Goal: Check status

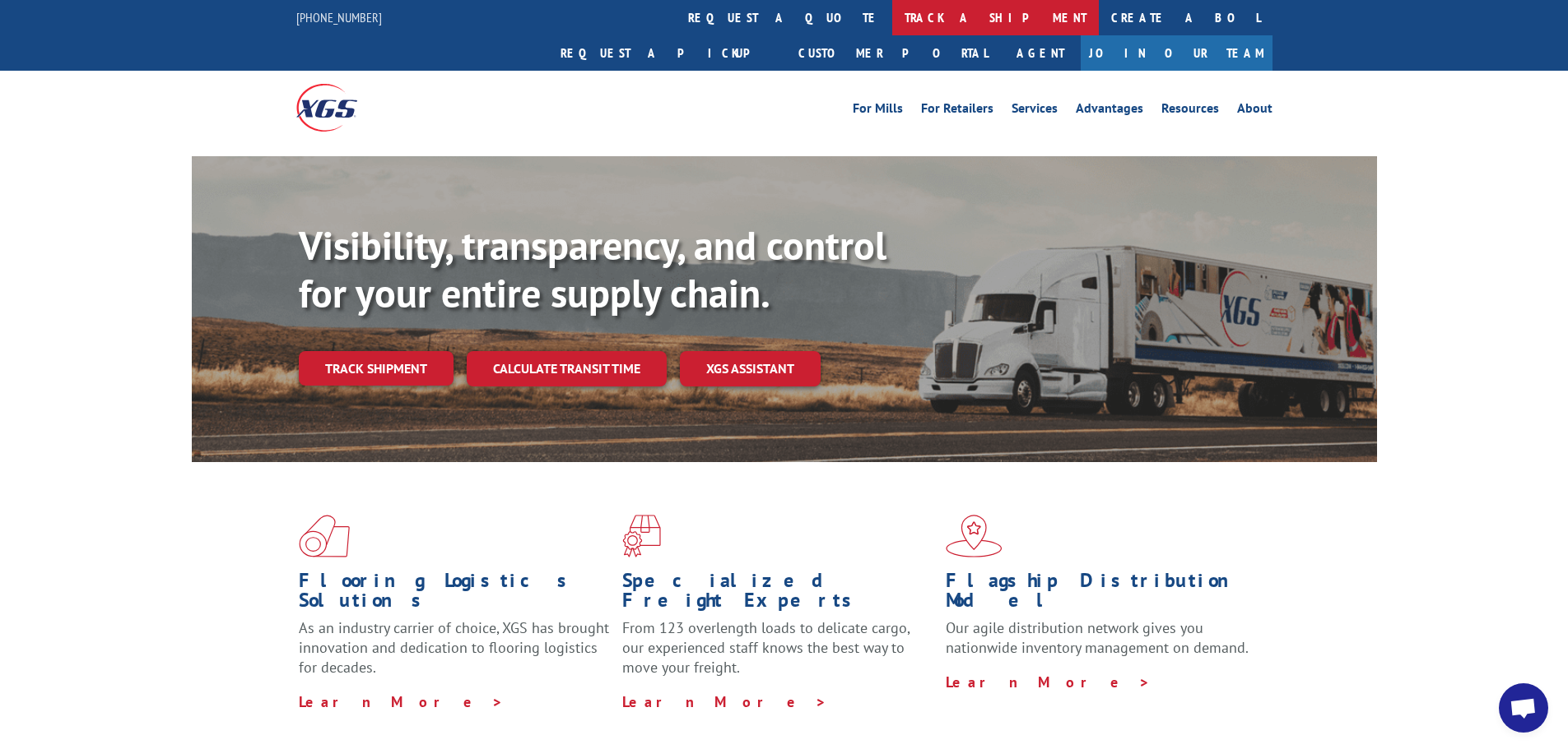
click at [892, 22] on link "track a shipment" at bounding box center [996, 17] width 207 height 35
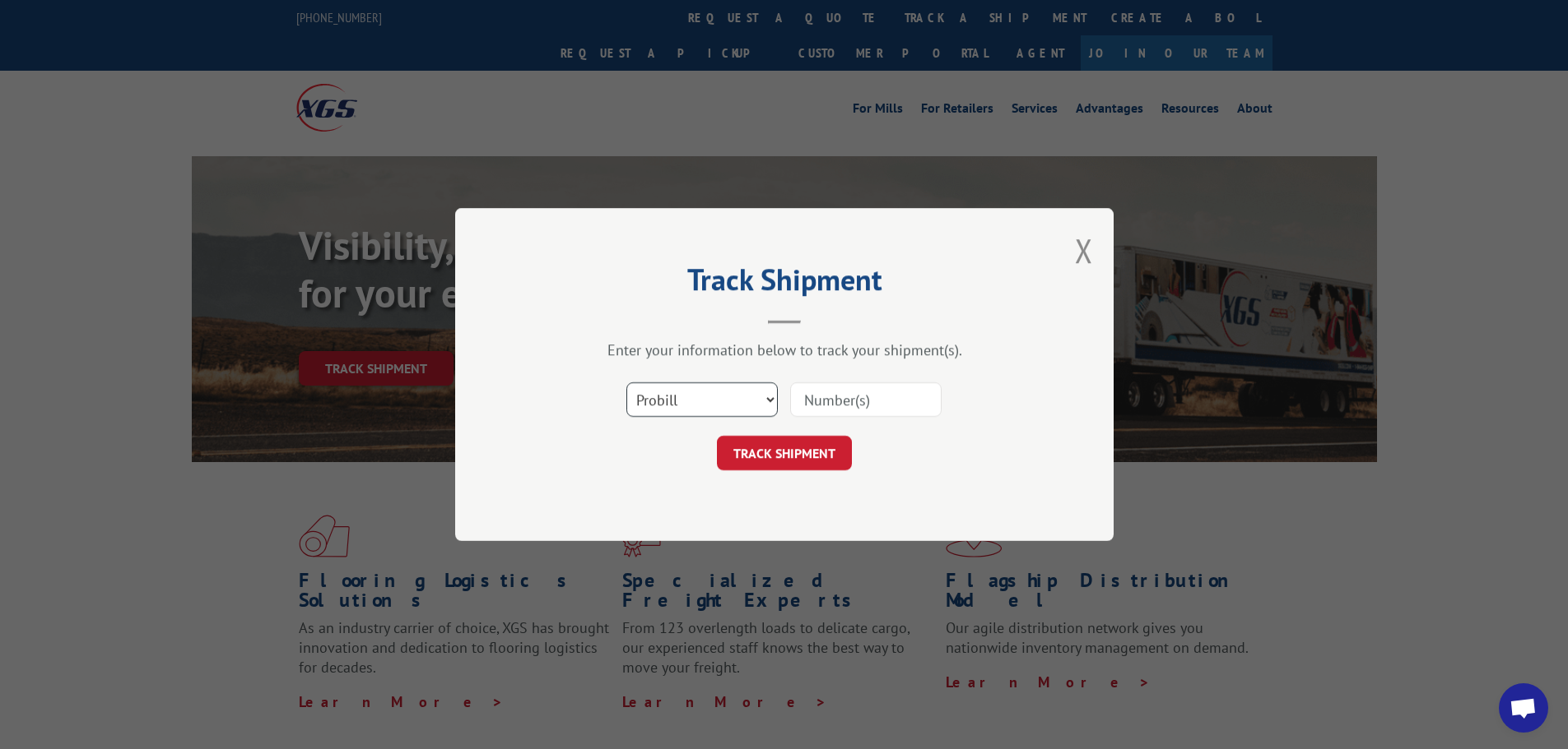
click at [724, 405] on select "Select category... Probill BOL PO" at bounding box center [703, 399] width 151 height 34
select select "bol"
click at [627, 382] on select "Select category... Probill BOL PO" at bounding box center [703, 399] width 151 height 34
click at [834, 405] on input at bounding box center [866, 399] width 151 height 34
type input "6016687"
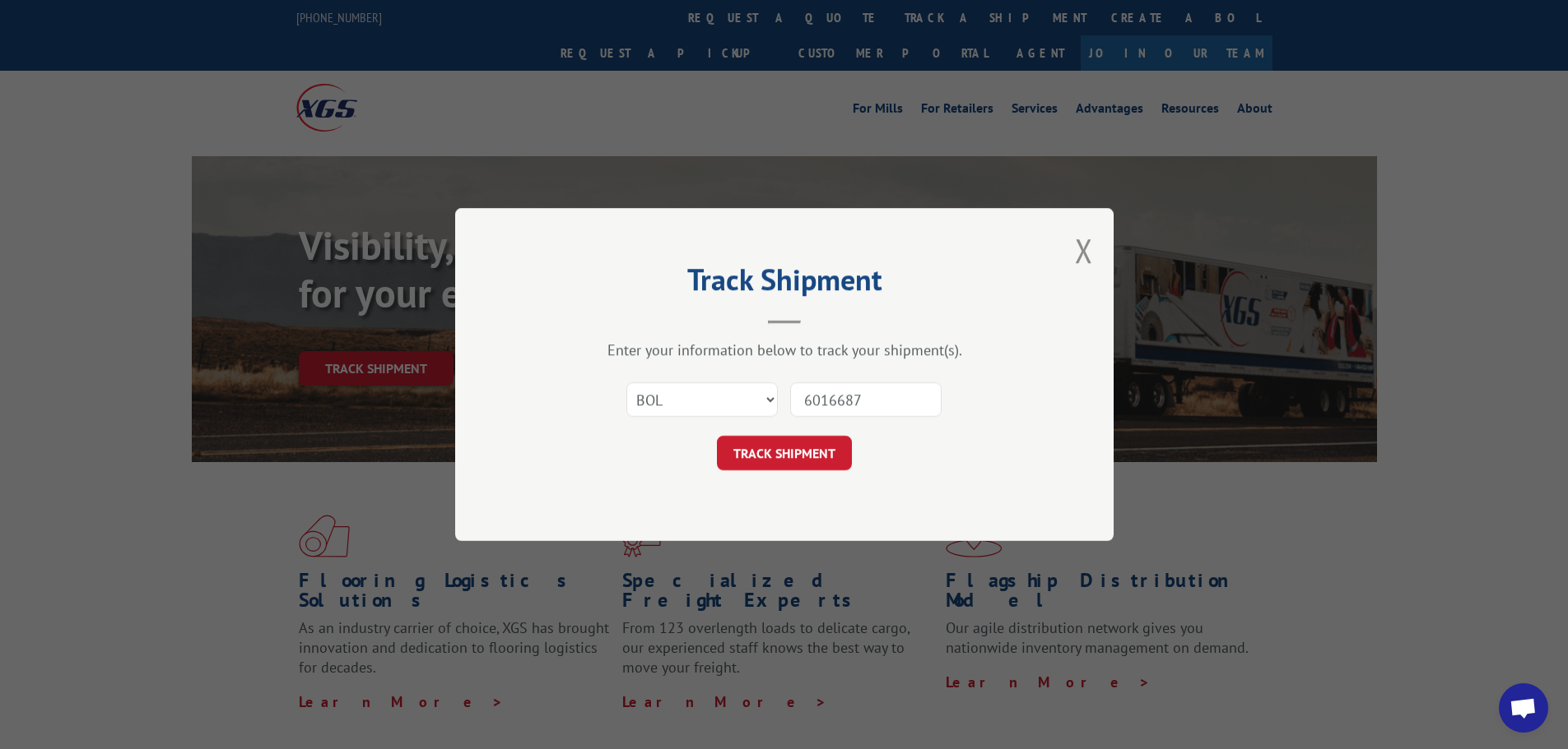
click at [774, 454] on button "TRACK SHIPMENT" at bounding box center [784, 453] width 135 height 34
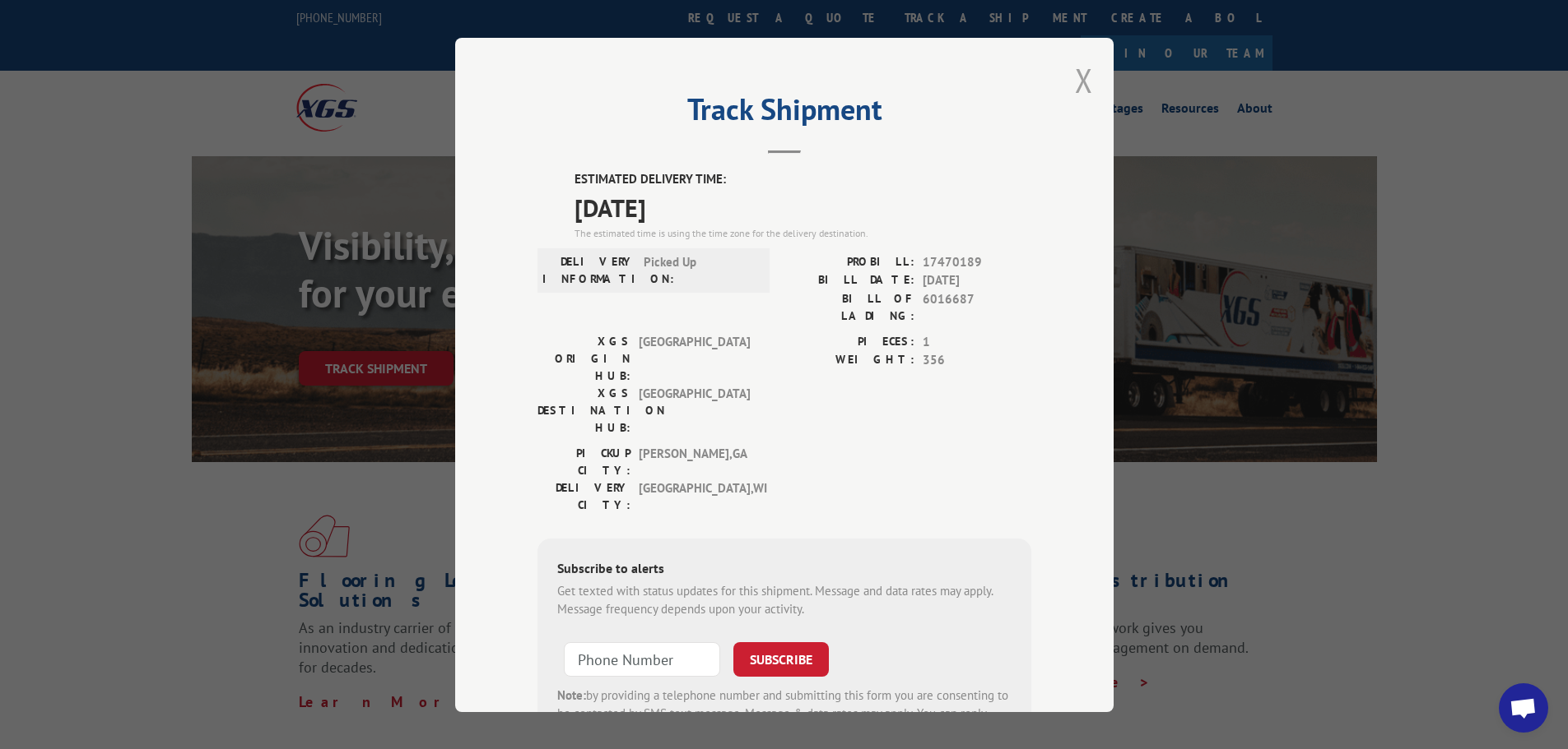
click at [1078, 87] on button "Close modal" at bounding box center [1084, 80] width 18 height 44
